Goal: Information Seeking & Learning: Find contact information

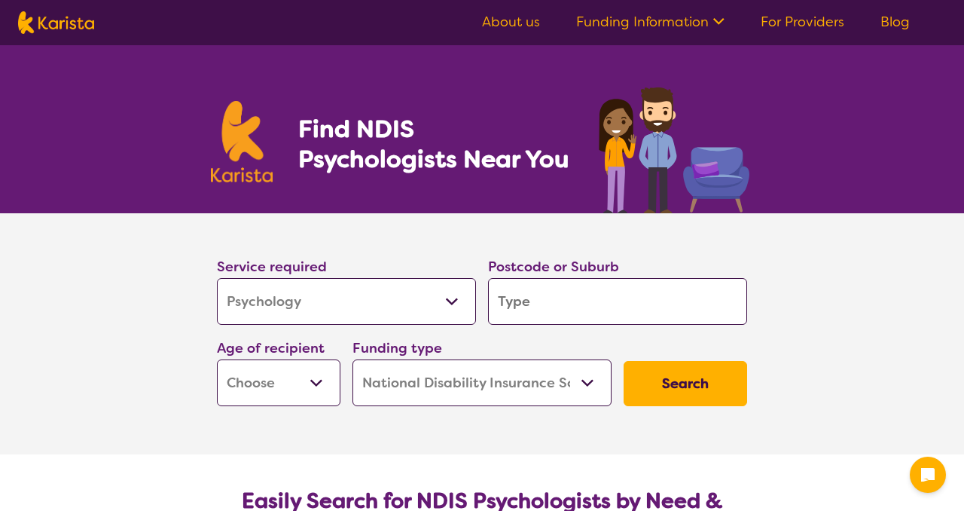
select select "Psychology"
select select "NDIS"
select select "Psychology"
select select "NDIS"
click at [599, 299] on input "search" at bounding box center [617, 301] width 259 height 47
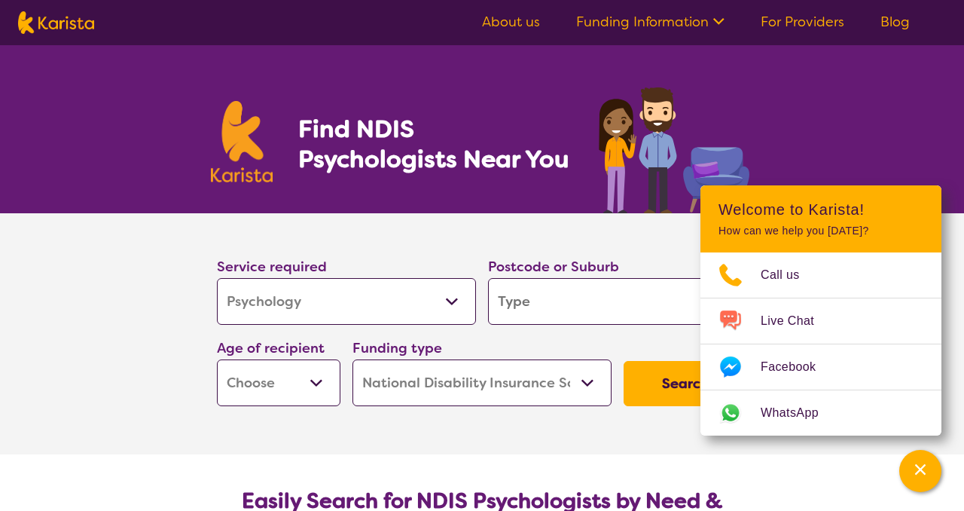
type input "4"
type input "m"
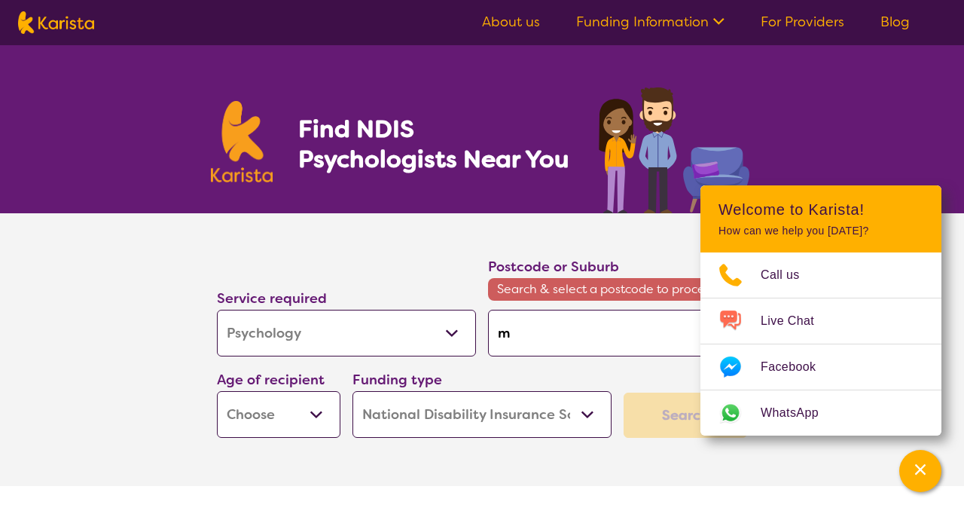
type input "mu"
type input "mun"
type input "munr"
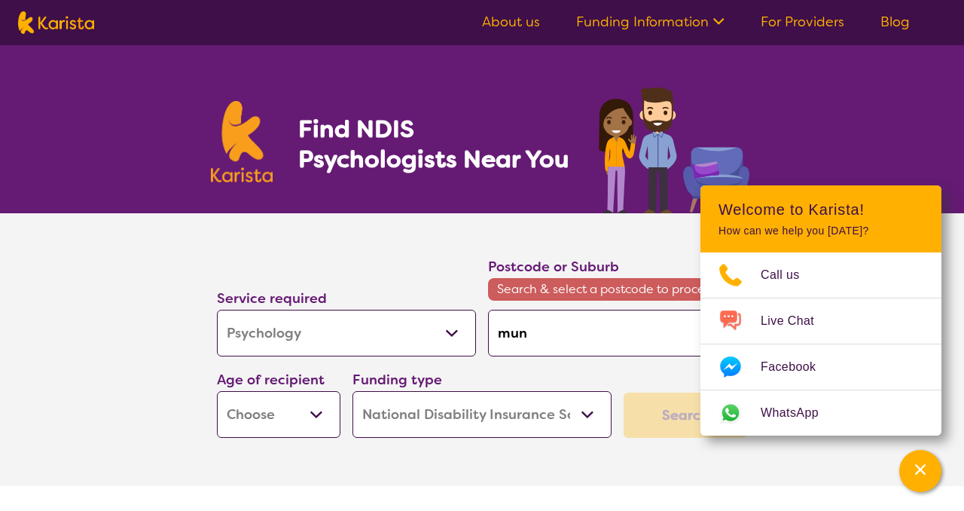
type input "munr"
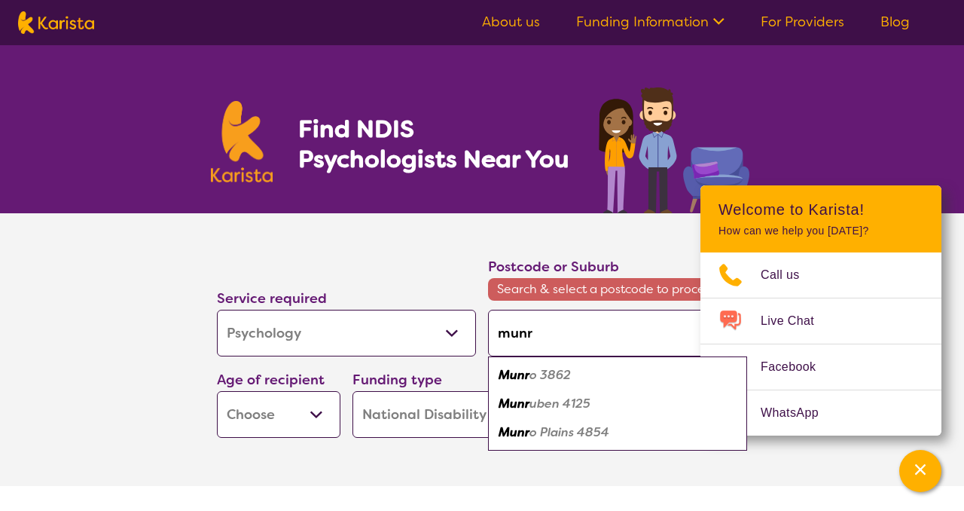
click at [564, 401] on em "uben 4125" at bounding box center [559, 403] width 61 height 16
type input "4125"
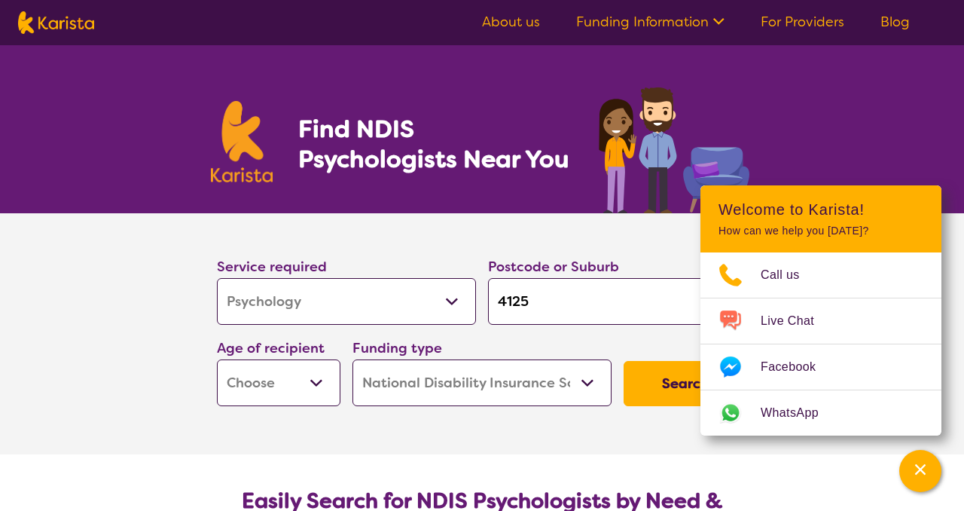
click at [320, 377] on select "Early Childhood - 0 to 9 Child - 10 to 11 Adolescent - 12 to 17 Adult - 18 to 6…" at bounding box center [279, 382] width 124 height 47
select select "AS"
click at [649, 380] on button "Search" at bounding box center [686, 383] width 124 height 45
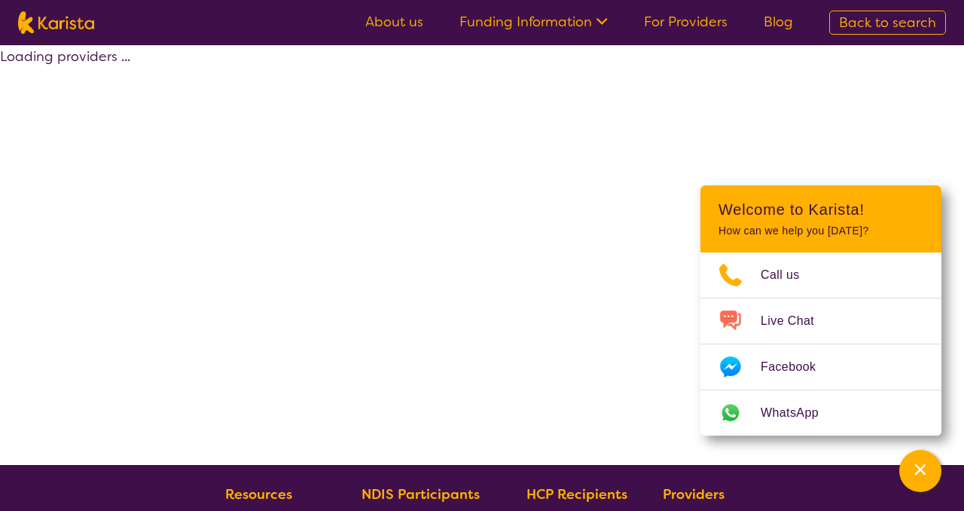
select select "by_score"
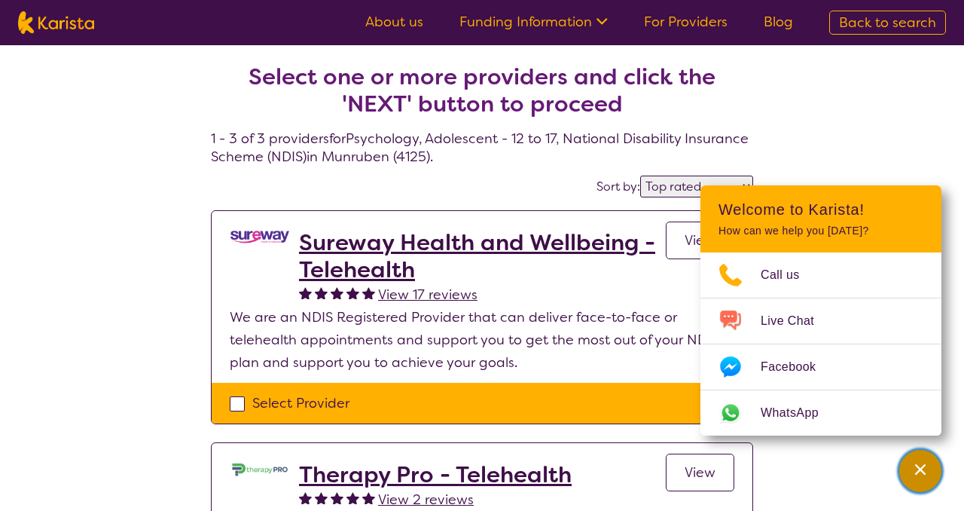
click at [926, 469] on icon "Channel Menu" at bounding box center [920, 469] width 15 height 15
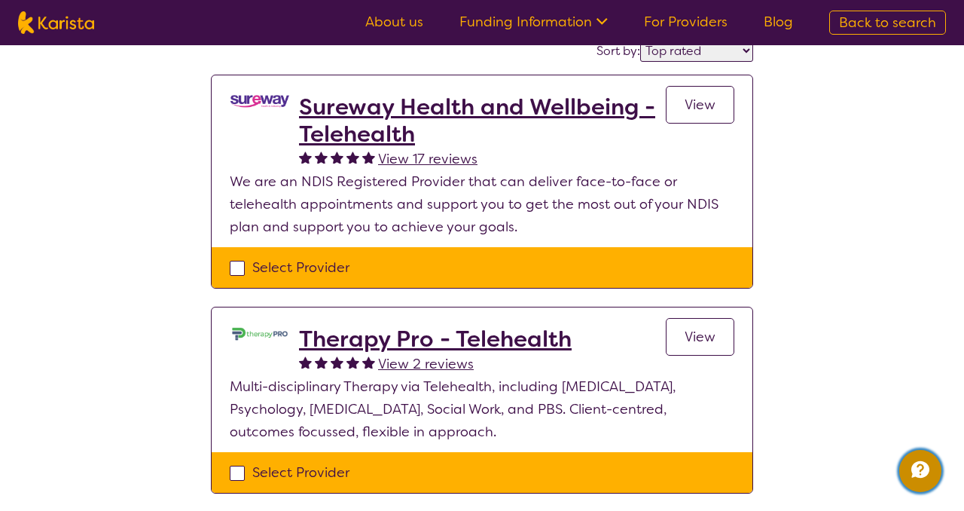
scroll to position [131, 0]
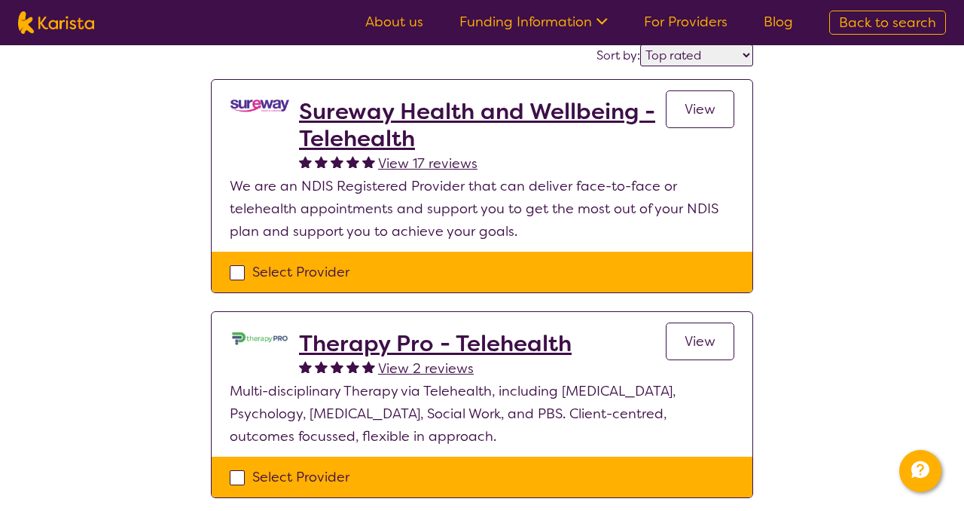
click at [398, 115] on h2 "Sureway Health and Wellbeing - Telehealth" at bounding box center [482, 125] width 367 height 54
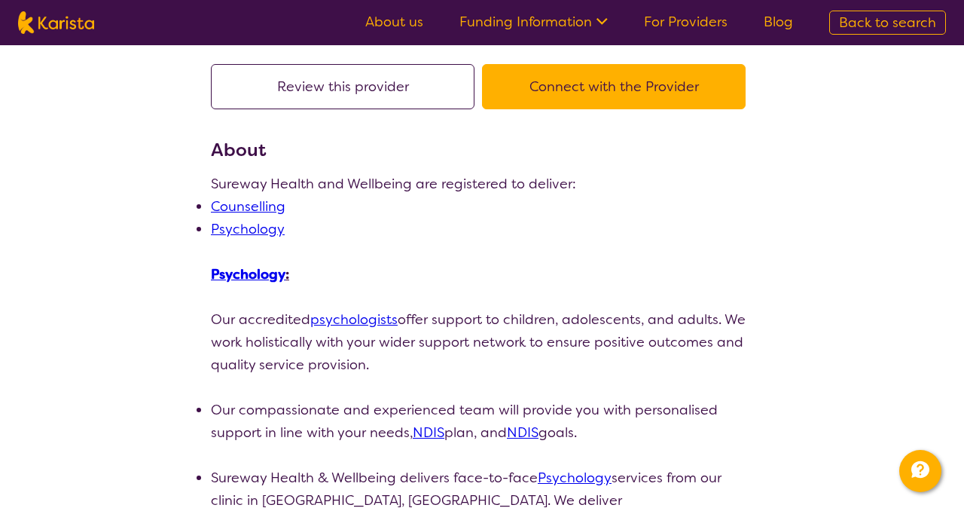
scroll to position [144, 0]
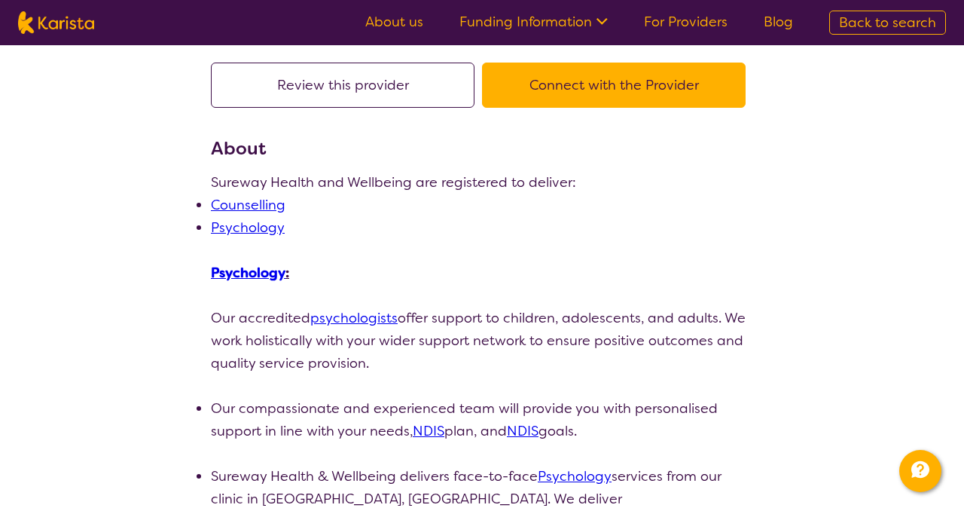
click at [361, 318] on link "psychologists" at bounding box center [353, 318] width 87 height 18
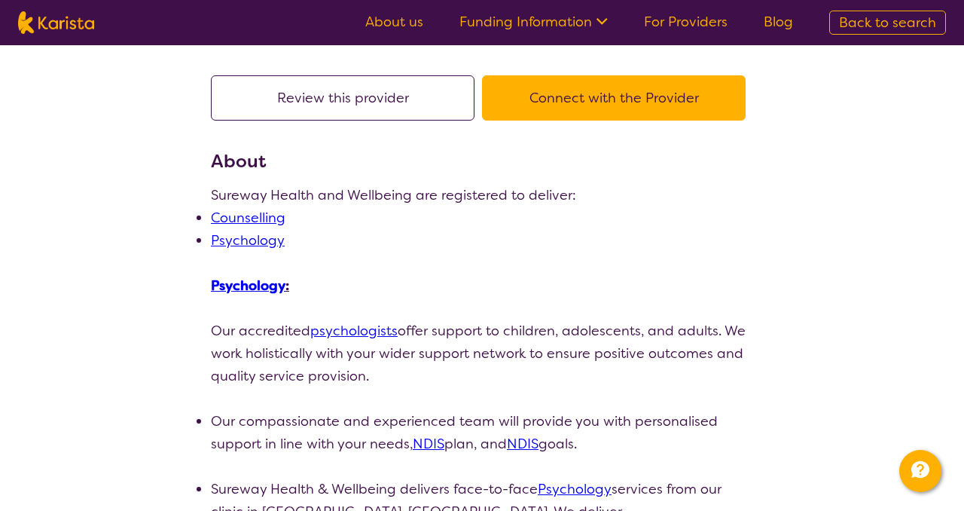
select select "by_score"
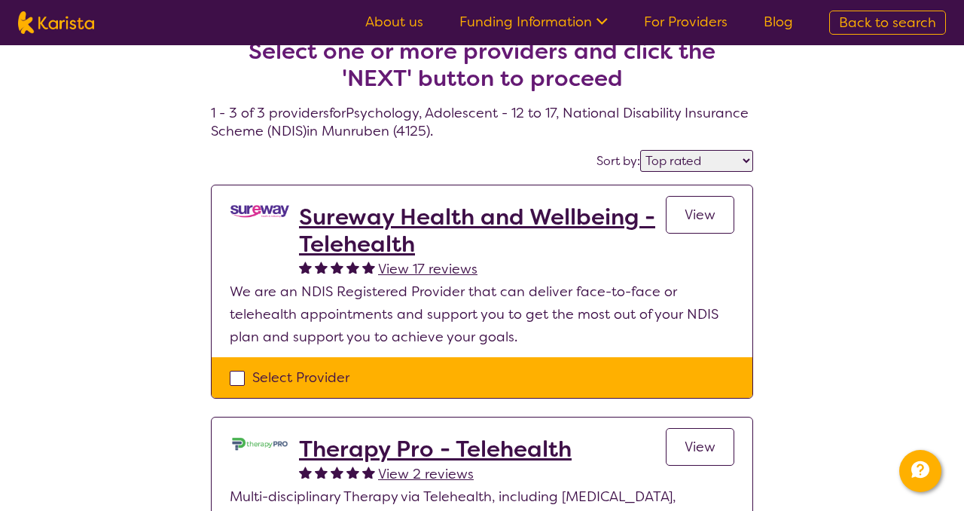
scroll to position [0, 0]
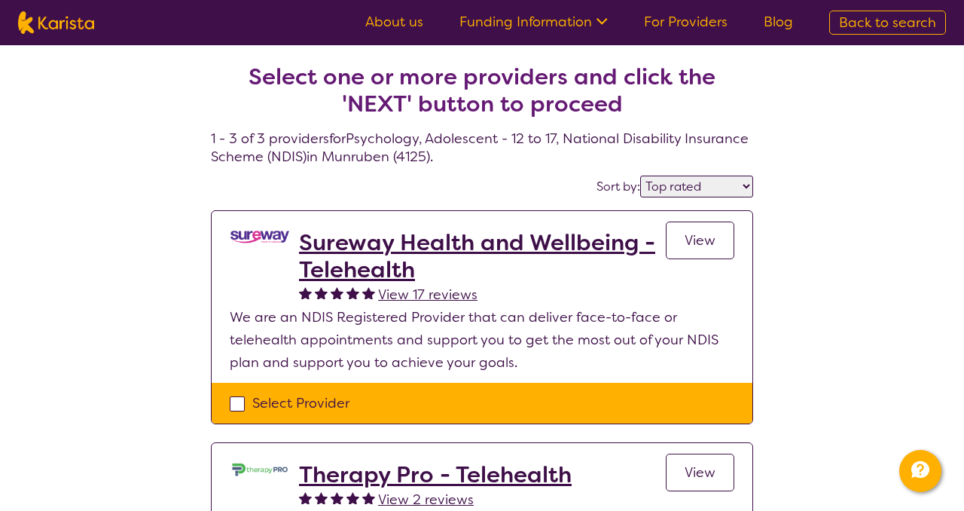
select select "Psychology"
select select "AS"
select select "NDIS"
select select "Psychology"
select select "AS"
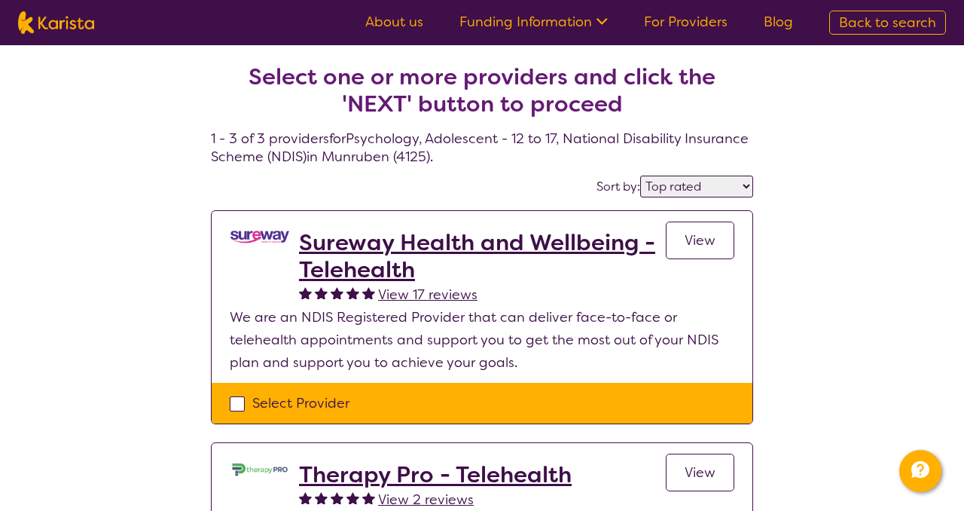
select select "NDIS"
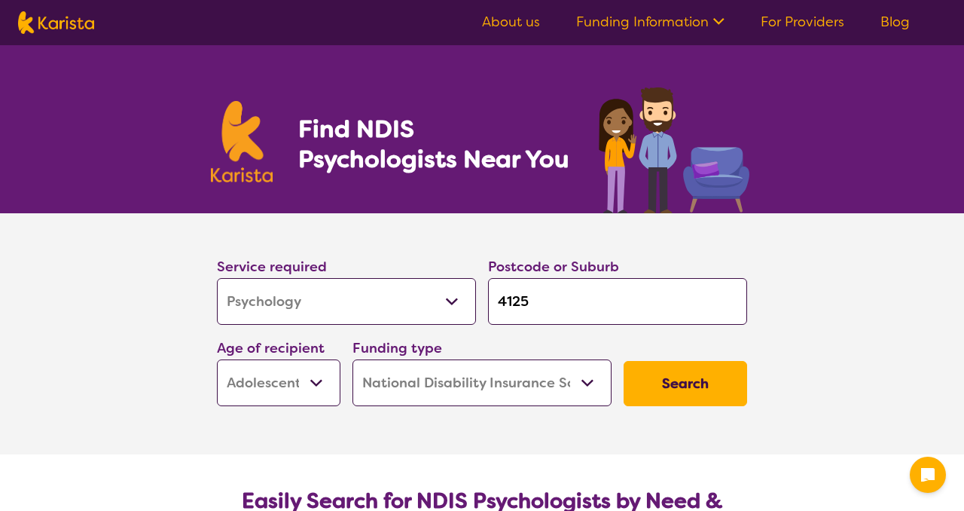
select select "Psychology"
select select "AS"
select select "NDIS"
select select "Psychology"
select select "AS"
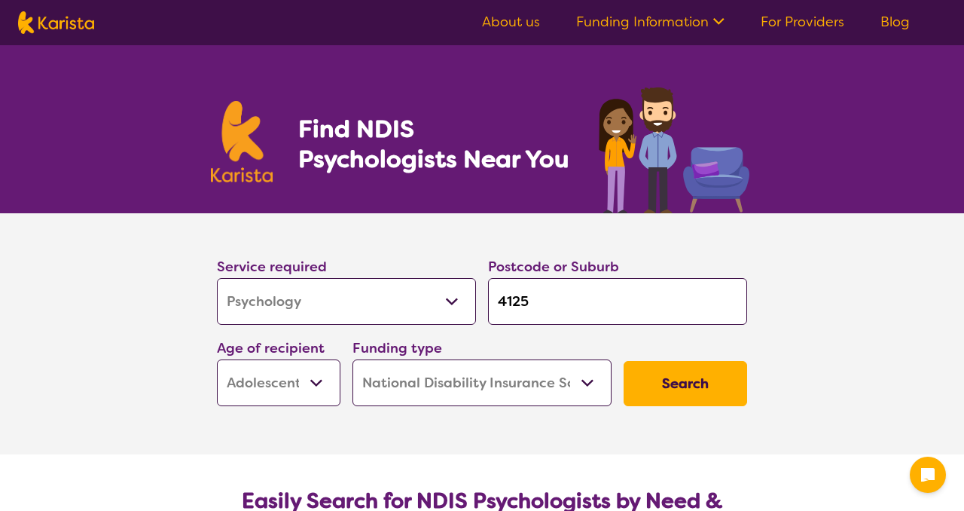
select select "NDIS"
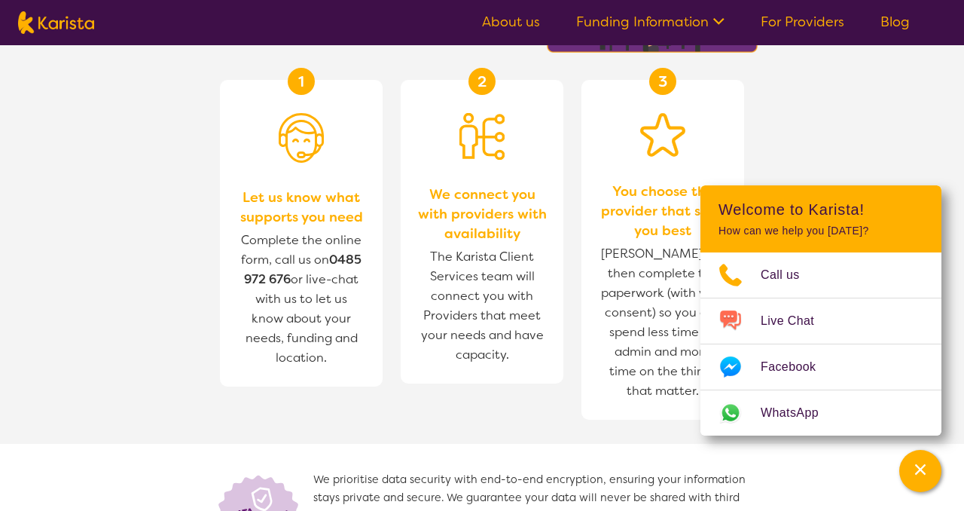
scroll to position [1659, 0]
